Goal: Information Seeking & Learning: Understand process/instructions

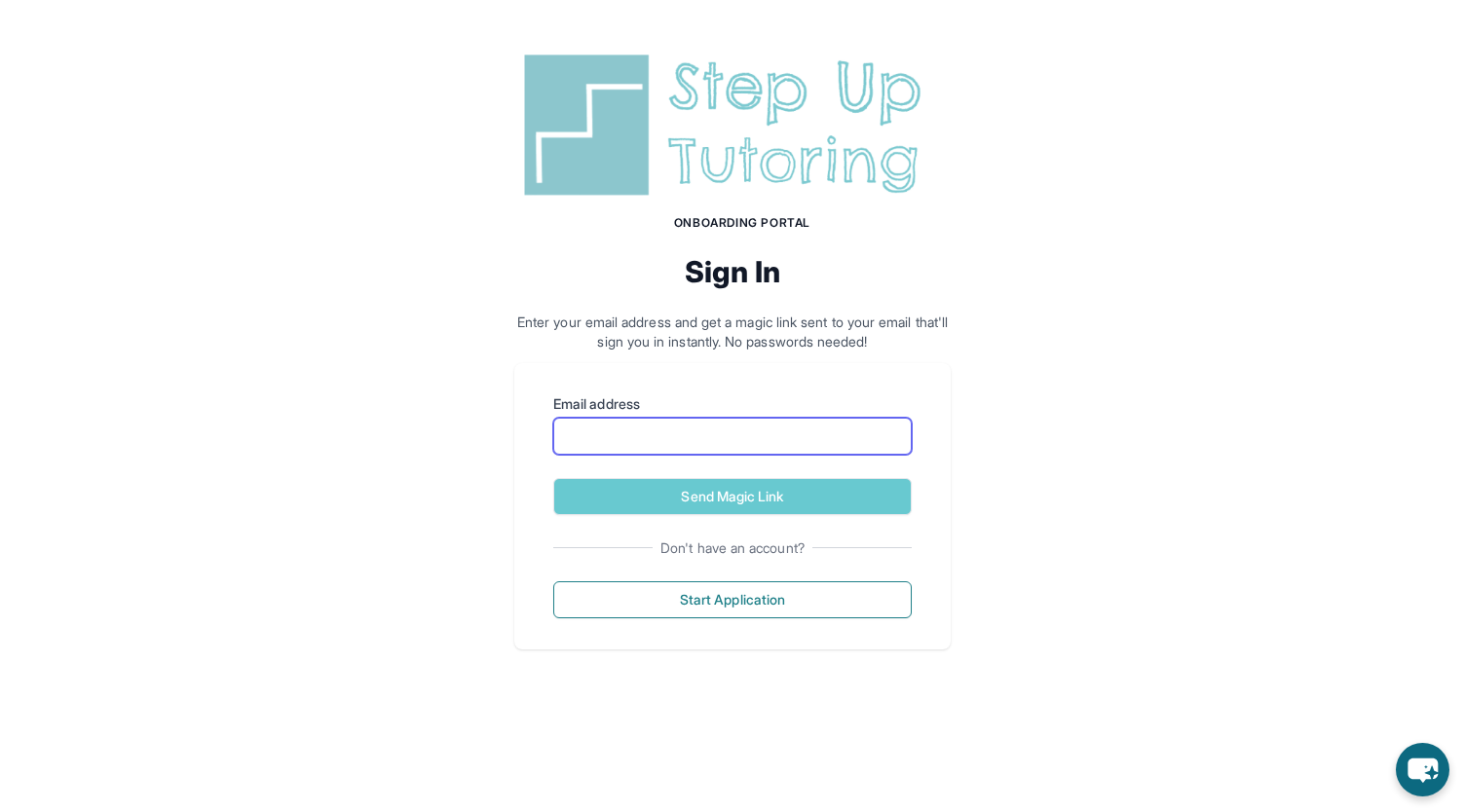
click at [860, 448] on input "Email address" at bounding box center [732, 436] width 359 height 37
click at [963, 354] on div "Onboarding Portal Sign In Enter your email address and get a magic link sent to…" at bounding box center [732, 347] width 1465 height 696
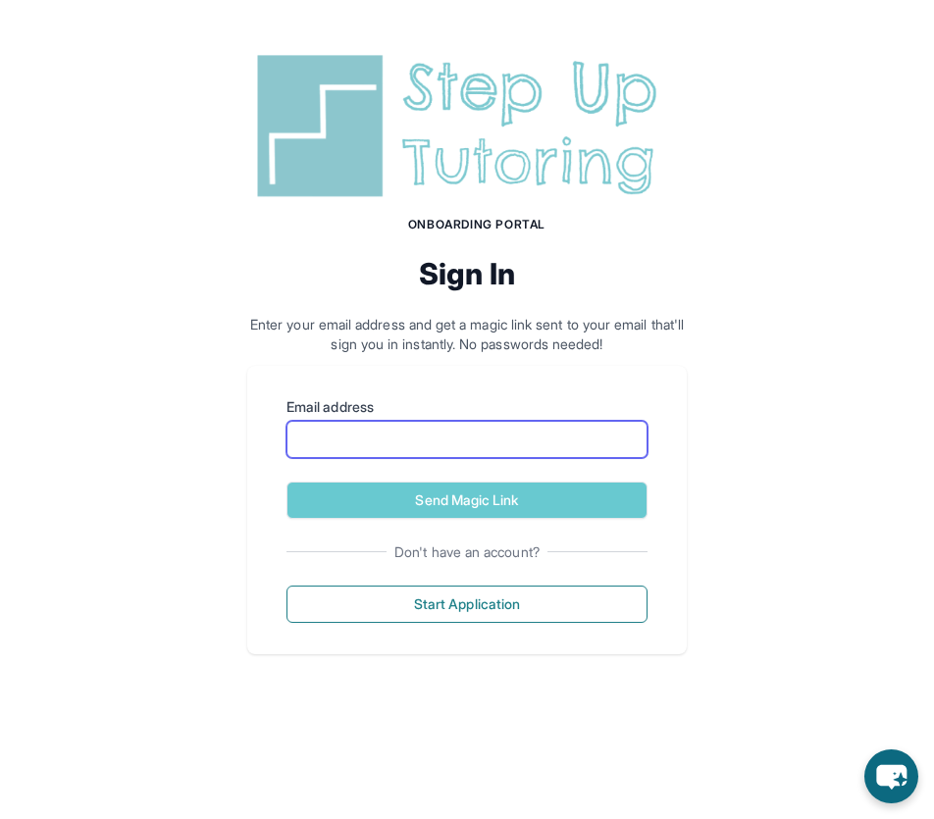
click at [518, 442] on input "Email address" at bounding box center [466, 439] width 361 height 37
click at [773, 419] on div "Onboarding Portal Sign In Enter your email address and get a magic link sent to…" at bounding box center [467, 350] width 934 height 701
click at [627, 448] on input "Email address" at bounding box center [466, 439] width 361 height 37
type input "**********"
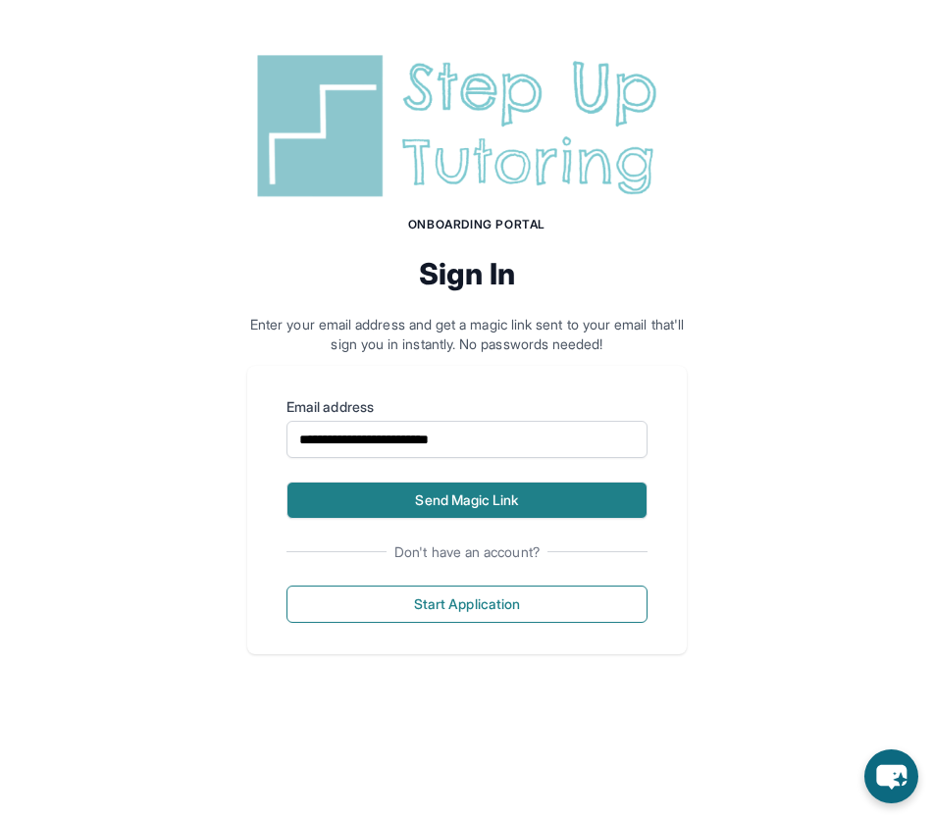
click at [584, 486] on button "Send Magic Link" at bounding box center [466, 500] width 361 height 37
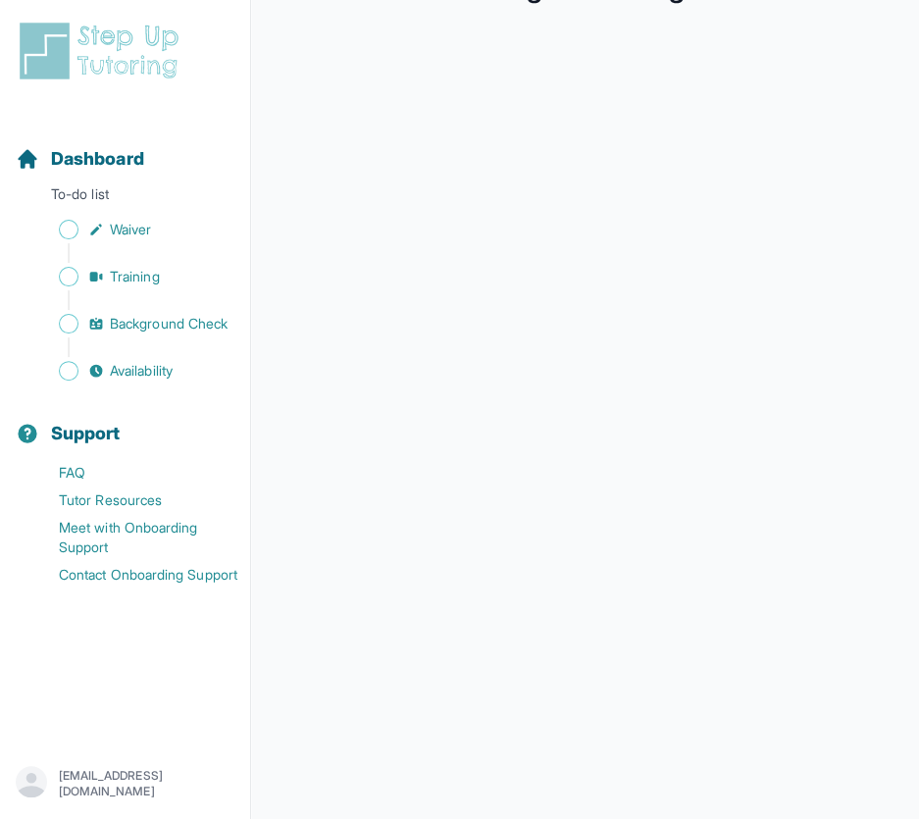
scroll to position [169, 0]
click at [120, 236] on span "Waiver" at bounding box center [130, 230] width 41 height 20
click at [159, 277] on span "Training" at bounding box center [135, 277] width 50 height 20
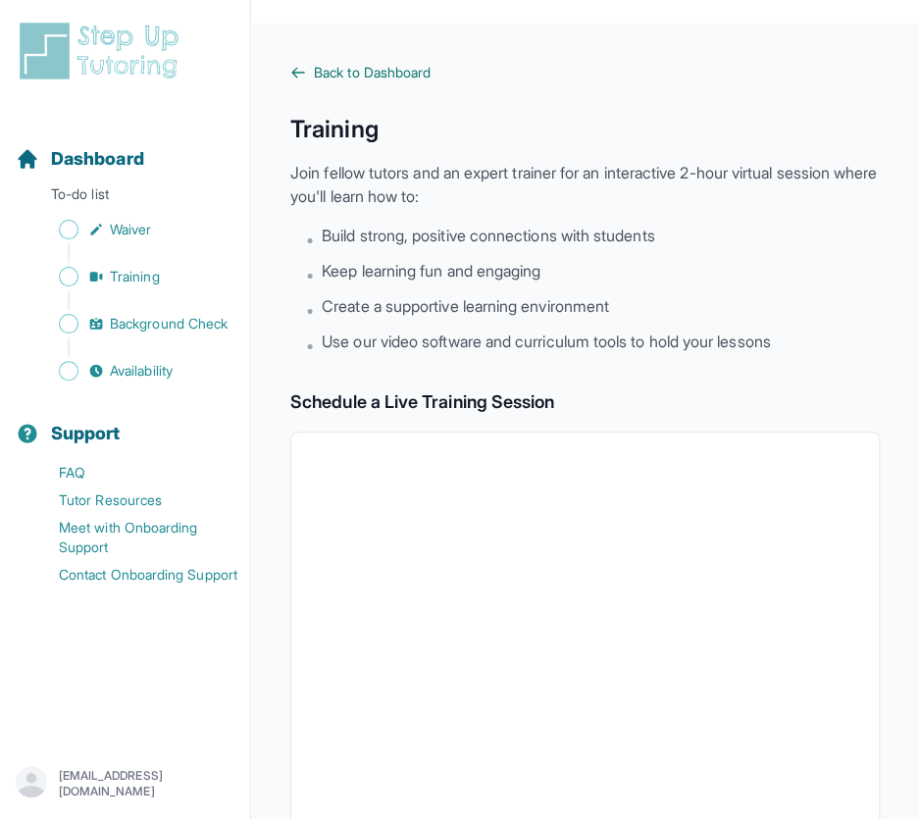
click at [372, 79] on span "Back to Dashboard" at bounding box center [372, 73] width 117 height 20
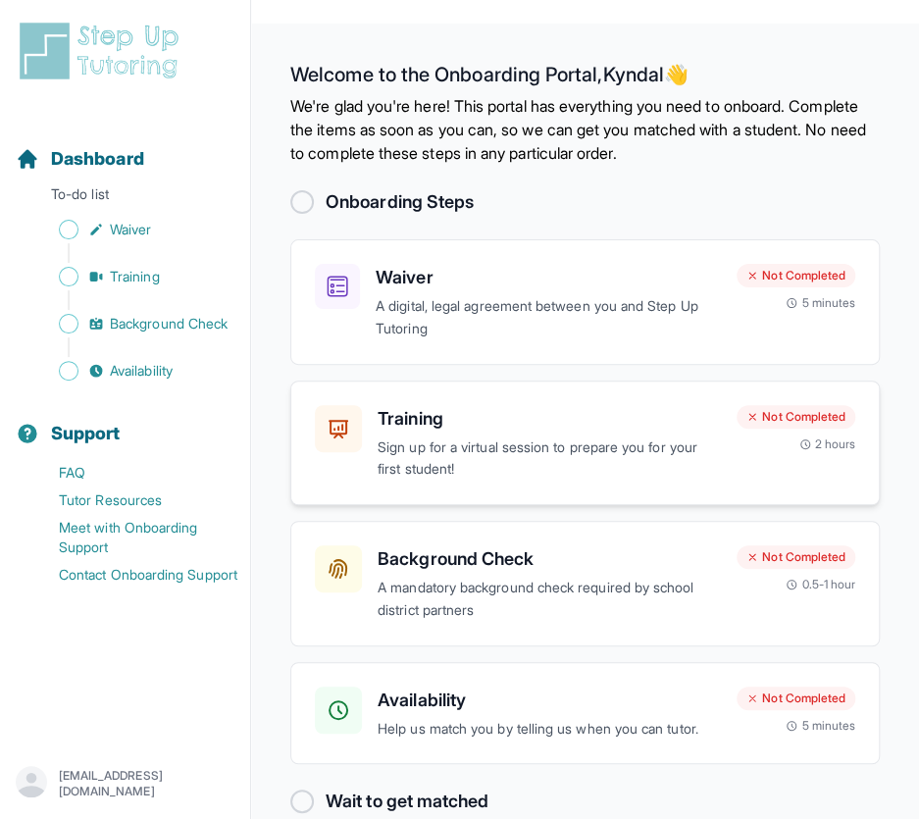
click at [546, 405] on div "Not Completed" at bounding box center [796, 417] width 119 height 24
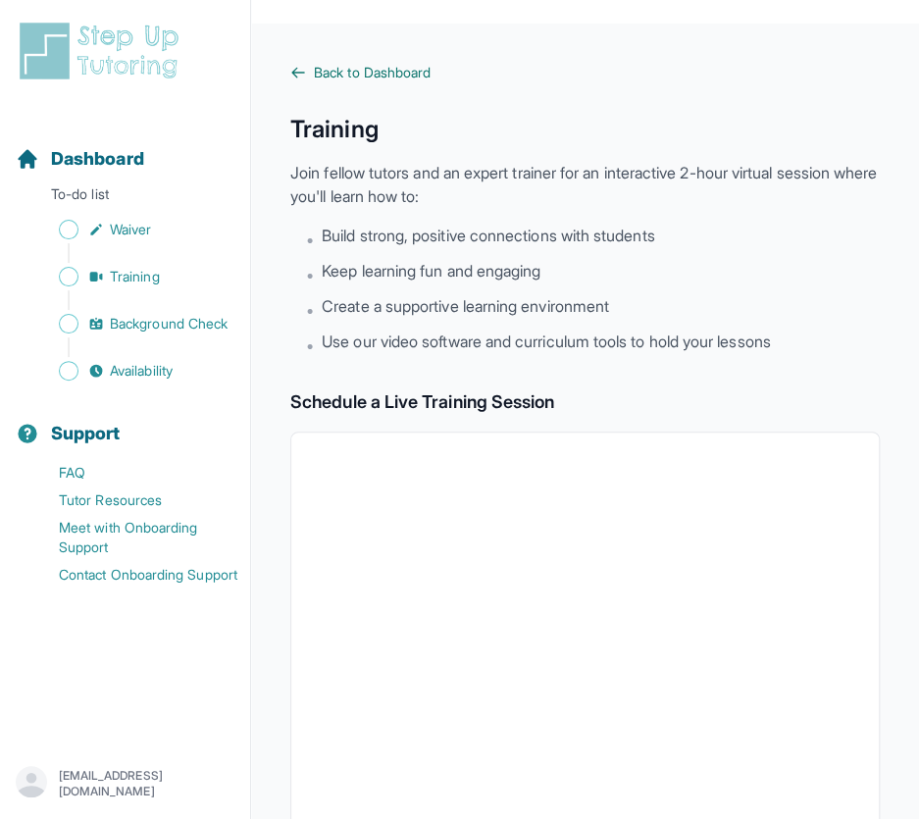
click at [383, 76] on span "Back to Dashboard" at bounding box center [372, 73] width 117 height 20
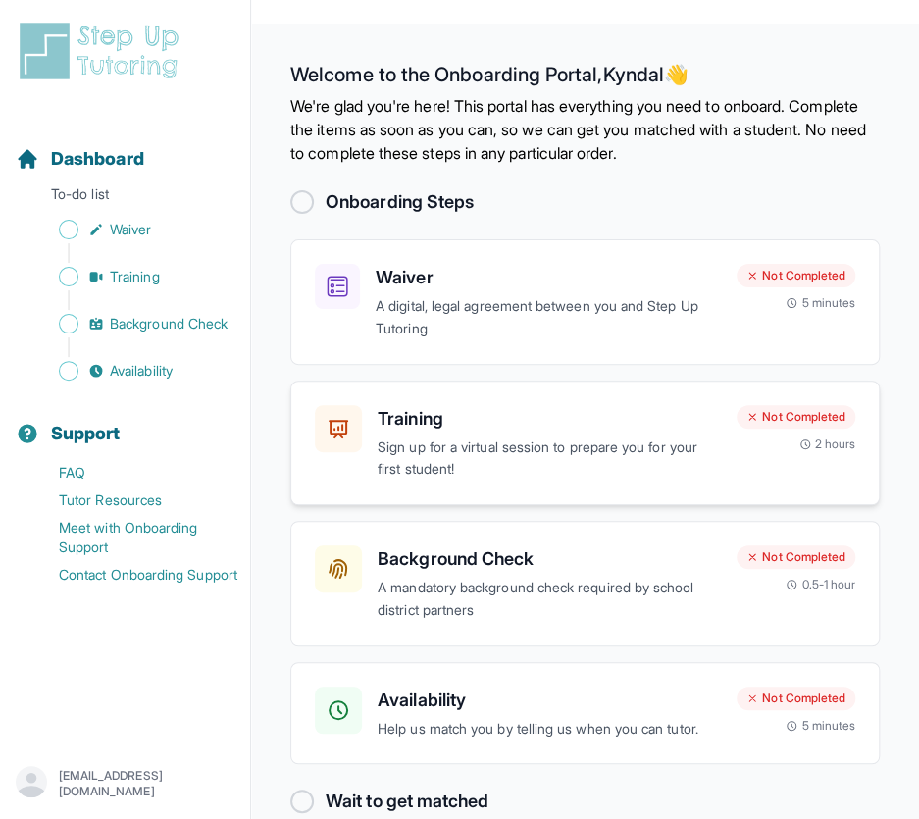
scroll to position [32, 0]
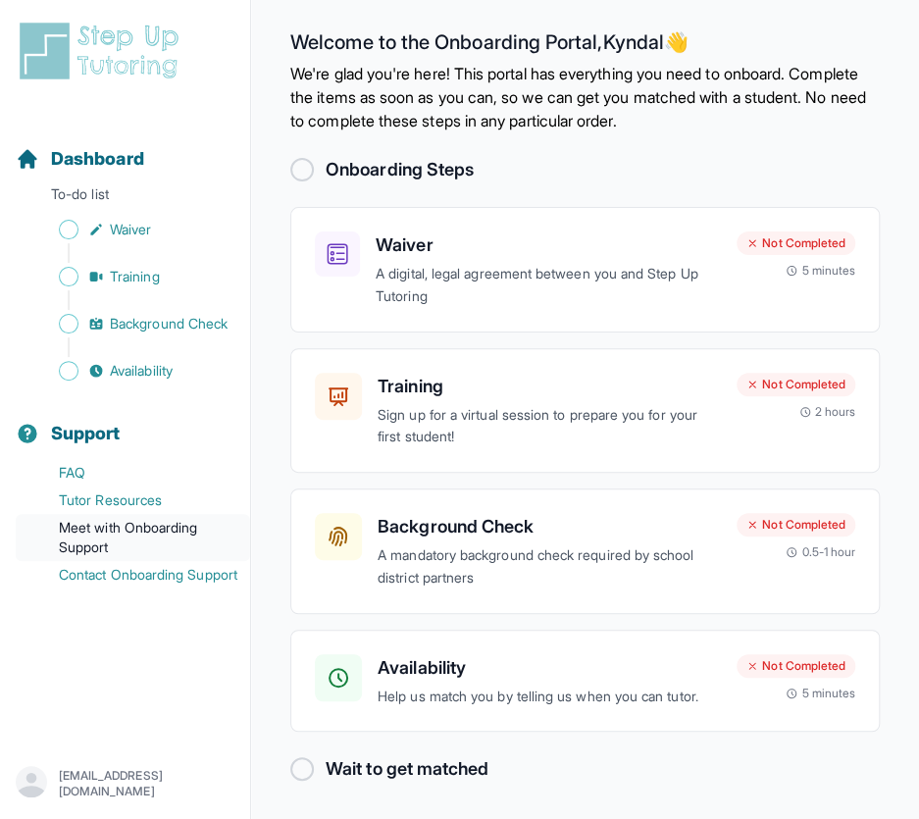
click at [163, 523] on link "Meet with Onboarding Support" at bounding box center [133, 537] width 234 height 47
click at [171, 579] on link "Contact Onboarding Support" at bounding box center [133, 574] width 234 height 27
click at [76, 576] on link "Contact Onboarding Support" at bounding box center [133, 574] width 234 height 27
click at [546, 421] on p "Sign up for a virtual session to prepare you for your first student!" at bounding box center [549, 426] width 343 height 45
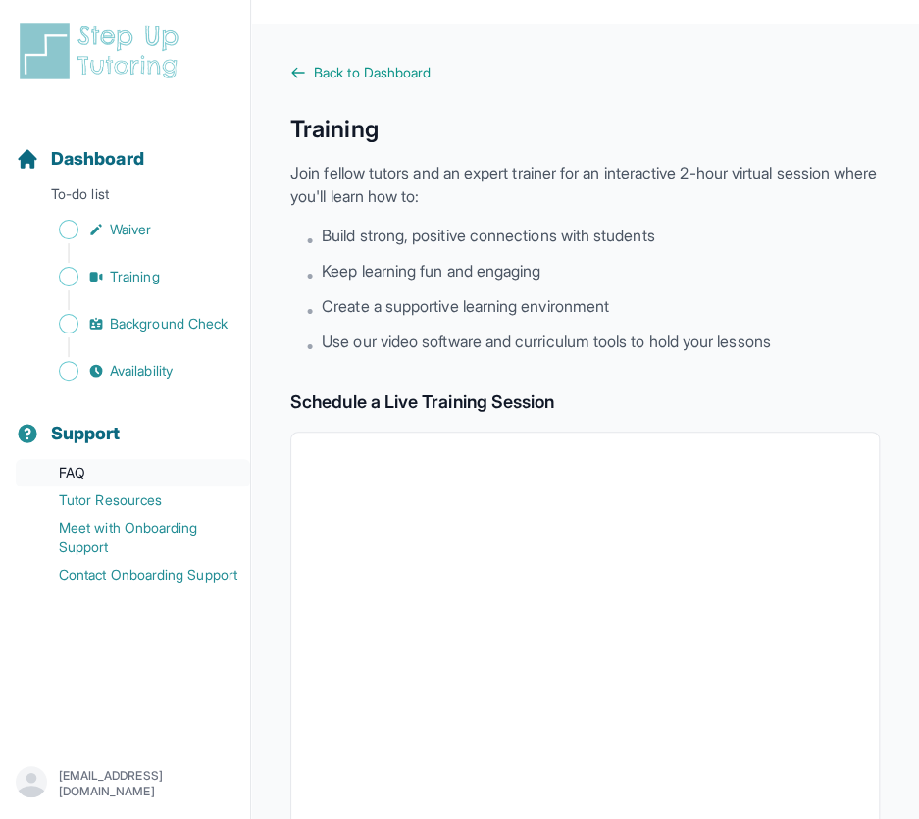
click at [92, 474] on link "FAQ" at bounding box center [133, 472] width 234 height 27
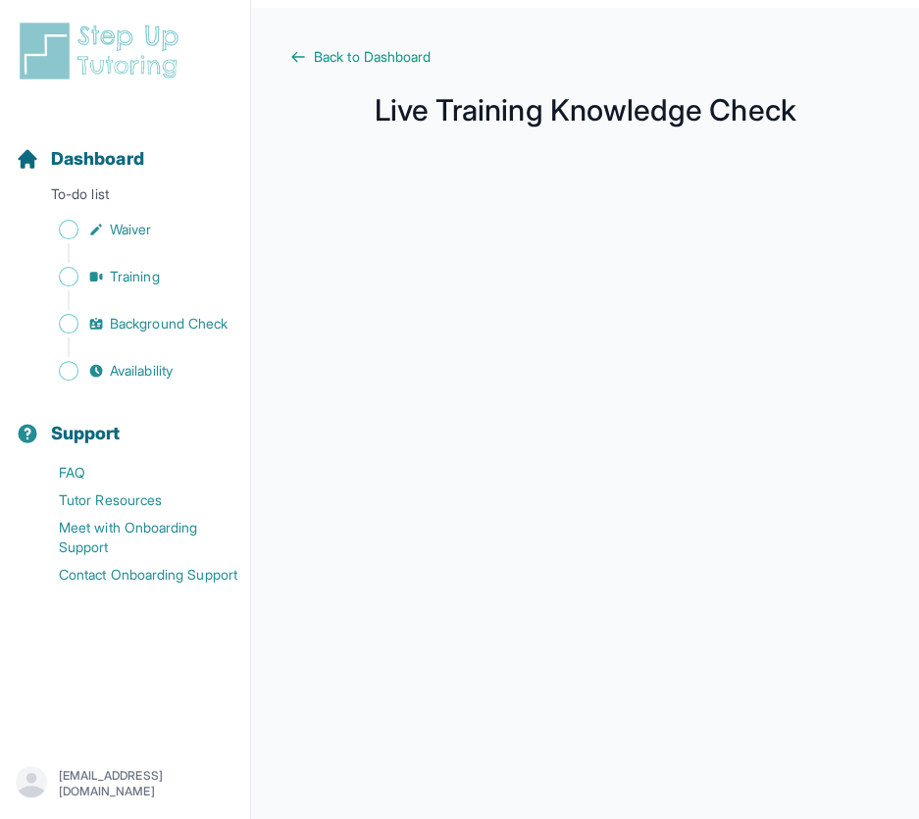
scroll to position [4, 0]
